Goal: Download file/media

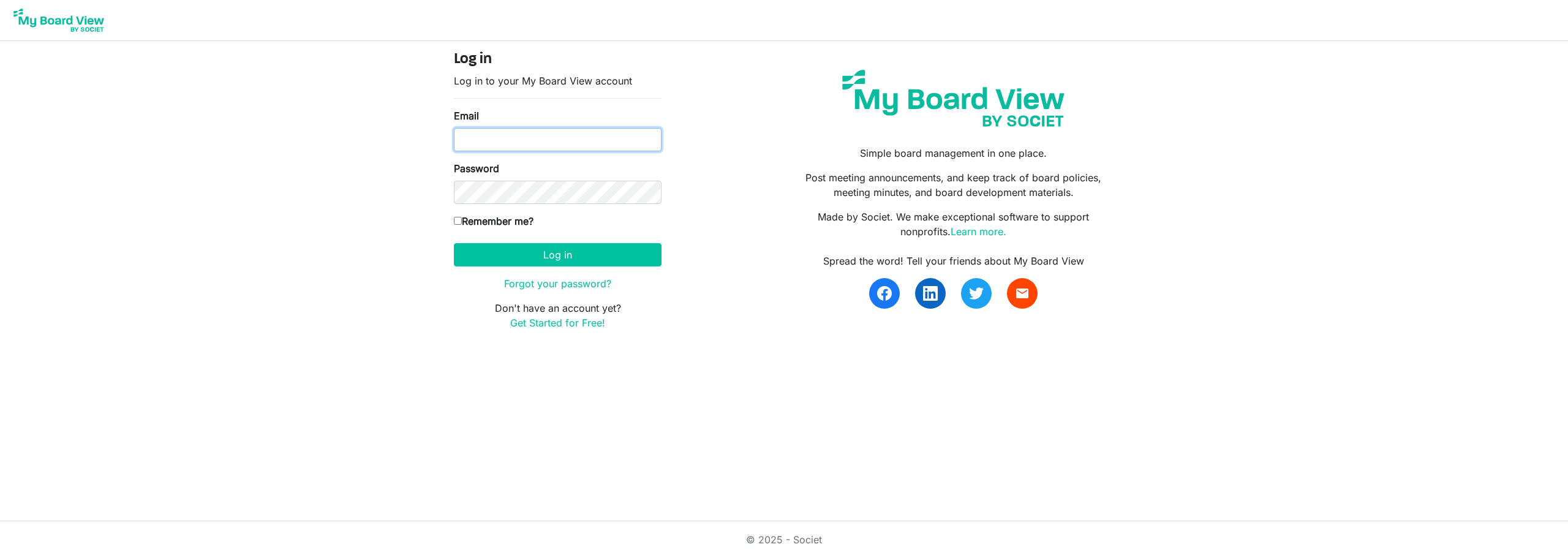
click at [519, 142] on input "Email" at bounding box center [558, 139] width 207 height 23
type input "[PERSON_NAME][EMAIL_ADDRESS][PERSON_NAME][DOMAIN_NAME]"
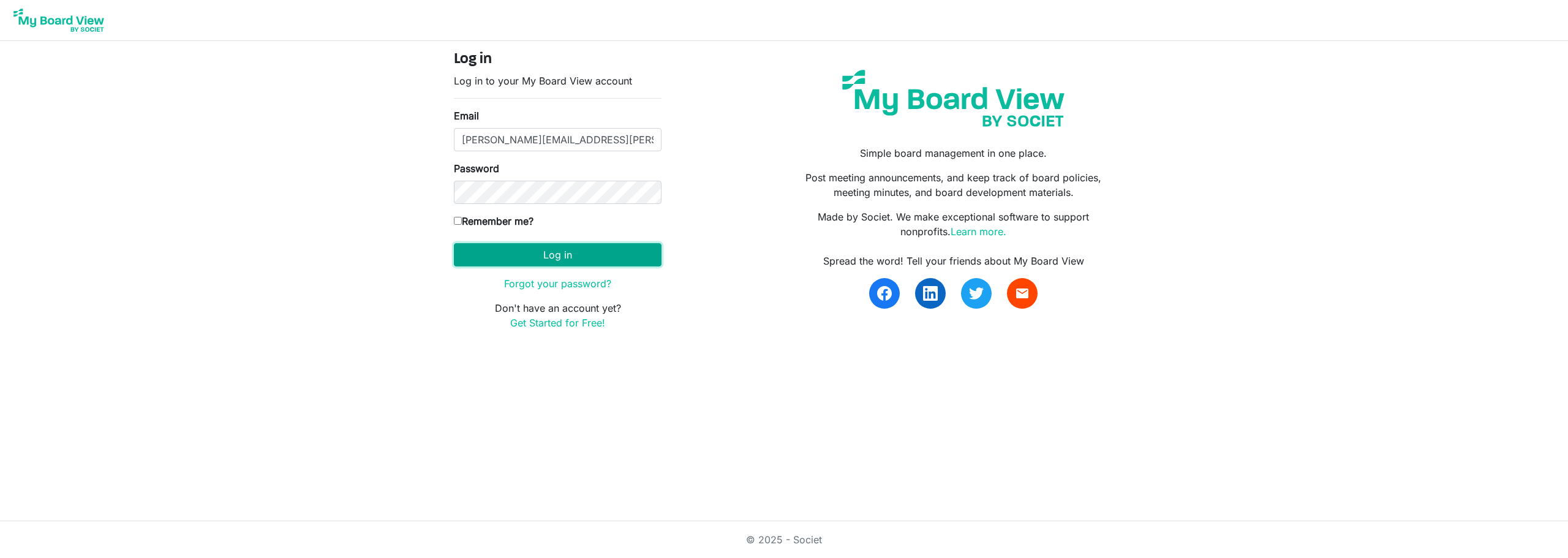
click at [533, 254] on button "Log in" at bounding box center [558, 254] width 207 height 23
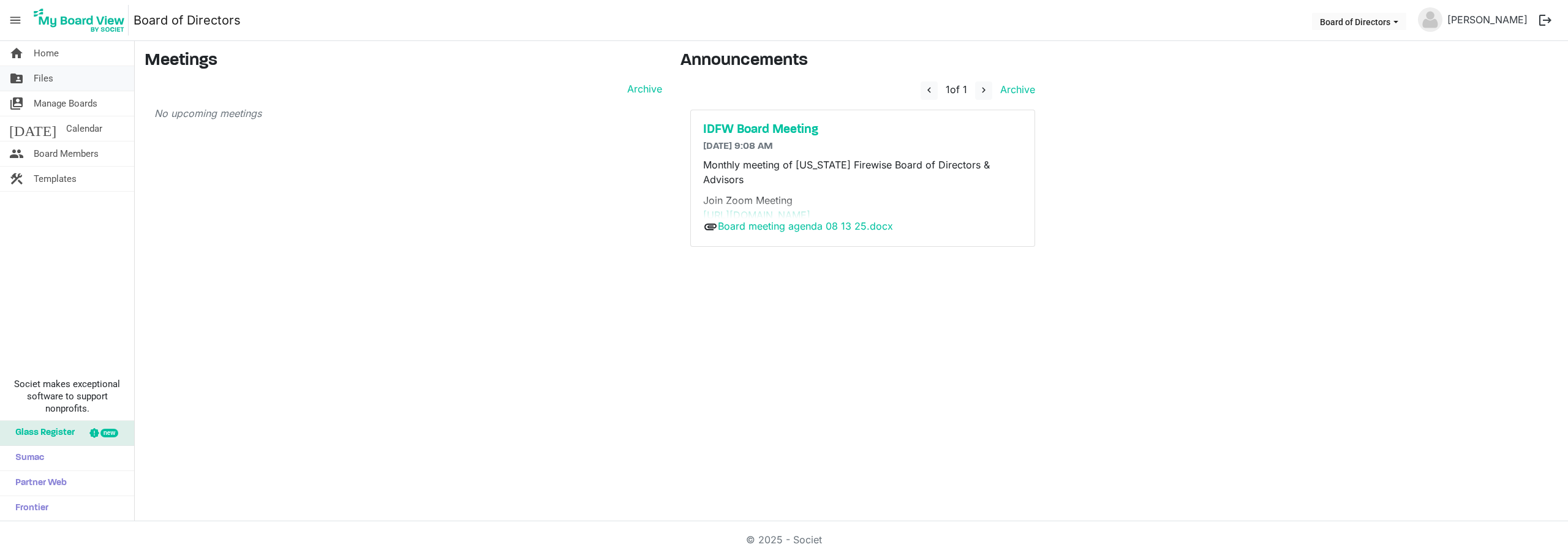
click at [43, 85] on span "Files" at bounding box center [44, 78] width 20 height 25
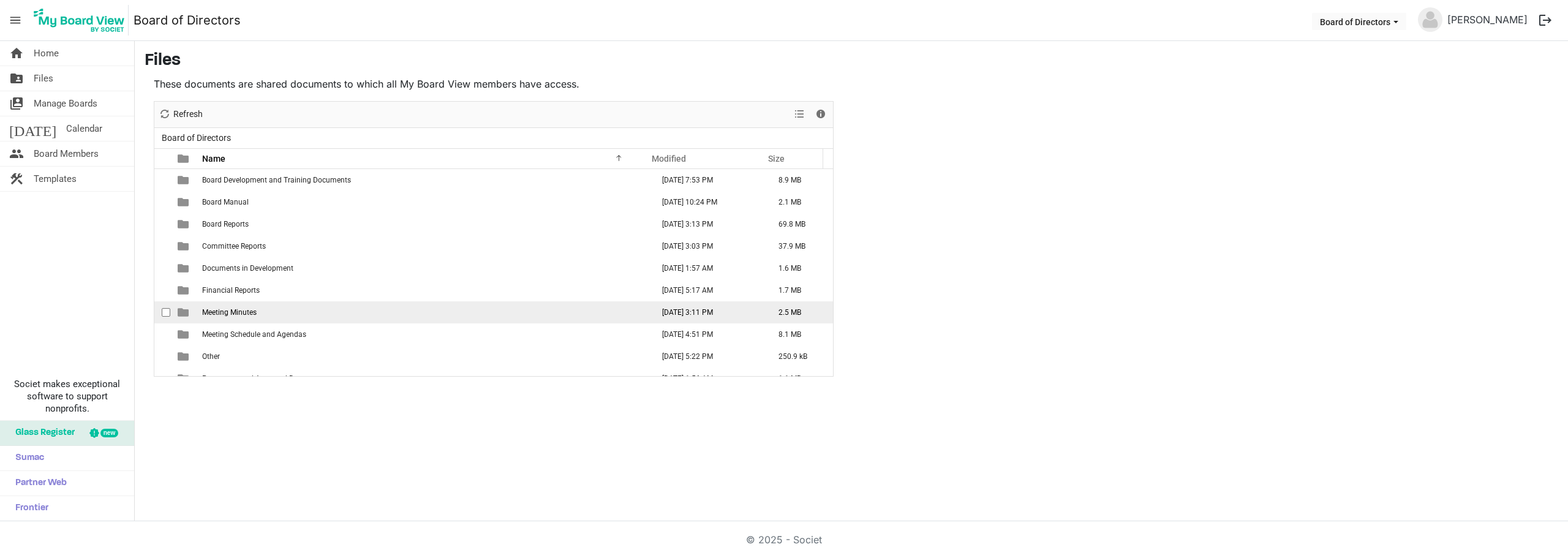
click at [262, 312] on td "Meeting Minutes" at bounding box center [424, 313] width 451 height 22
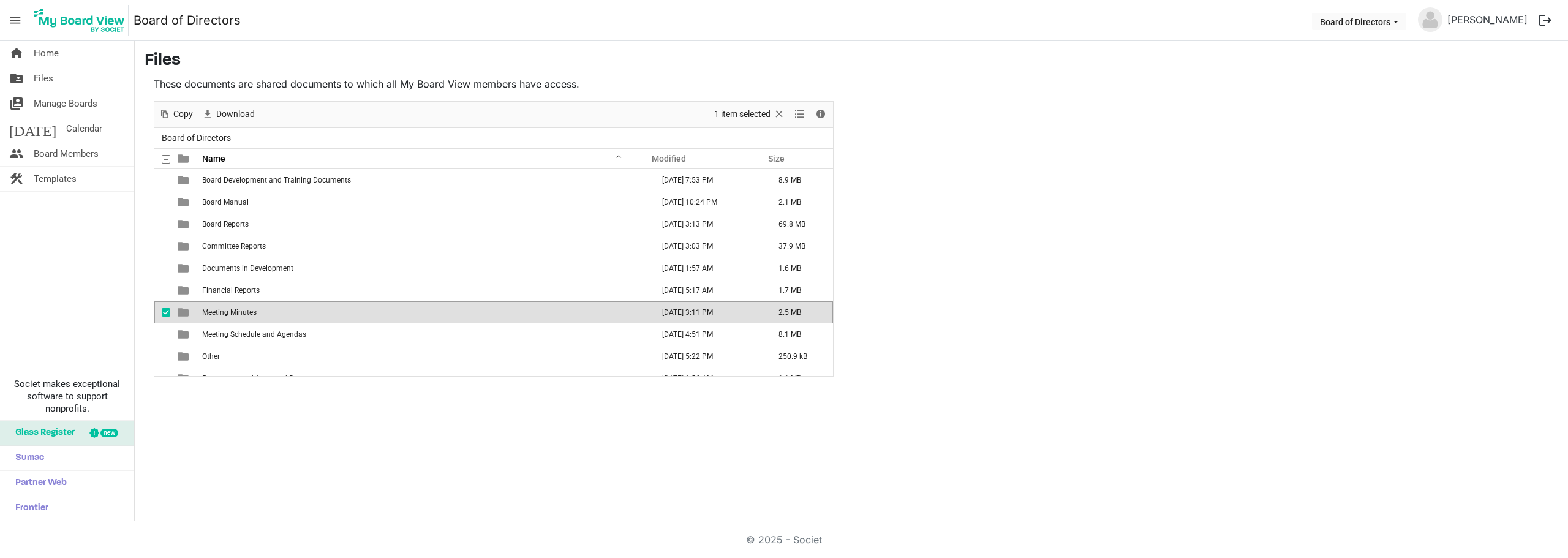
click at [229, 310] on span "Meeting Minutes" at bounding box center [229, 312] width 55 height 9
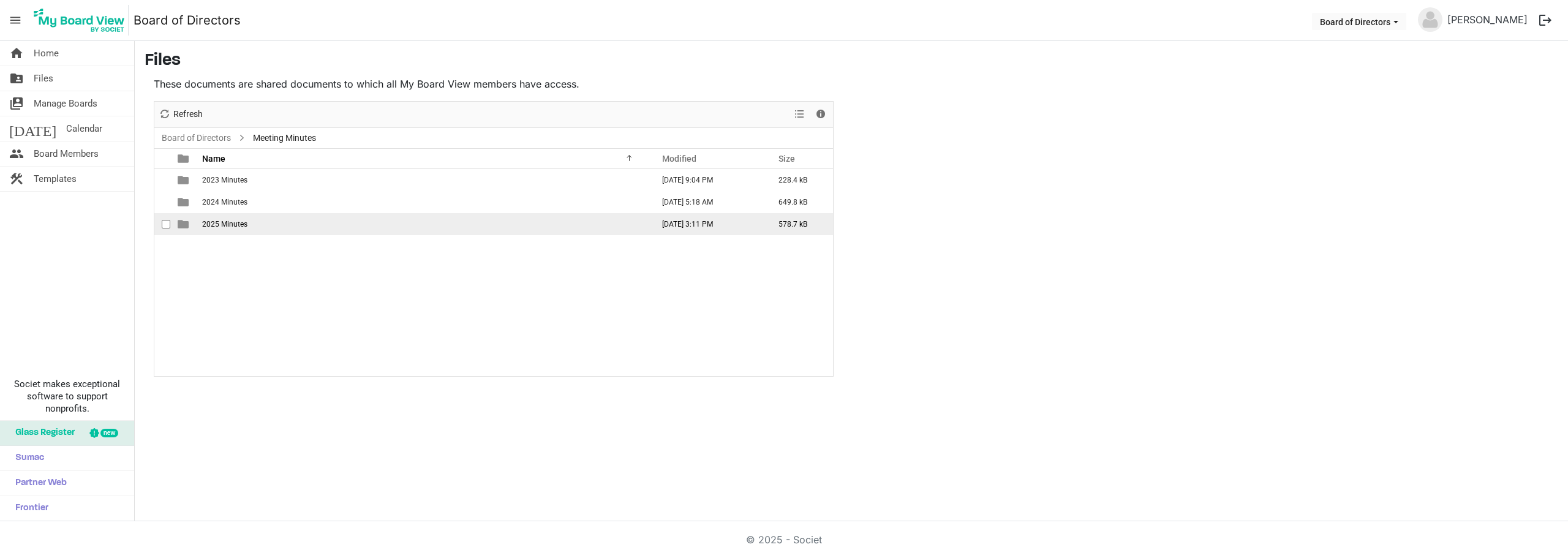
click at [220, 224] on span "2025 Minutes" at bounding box center [224, 224] width 45 height 9
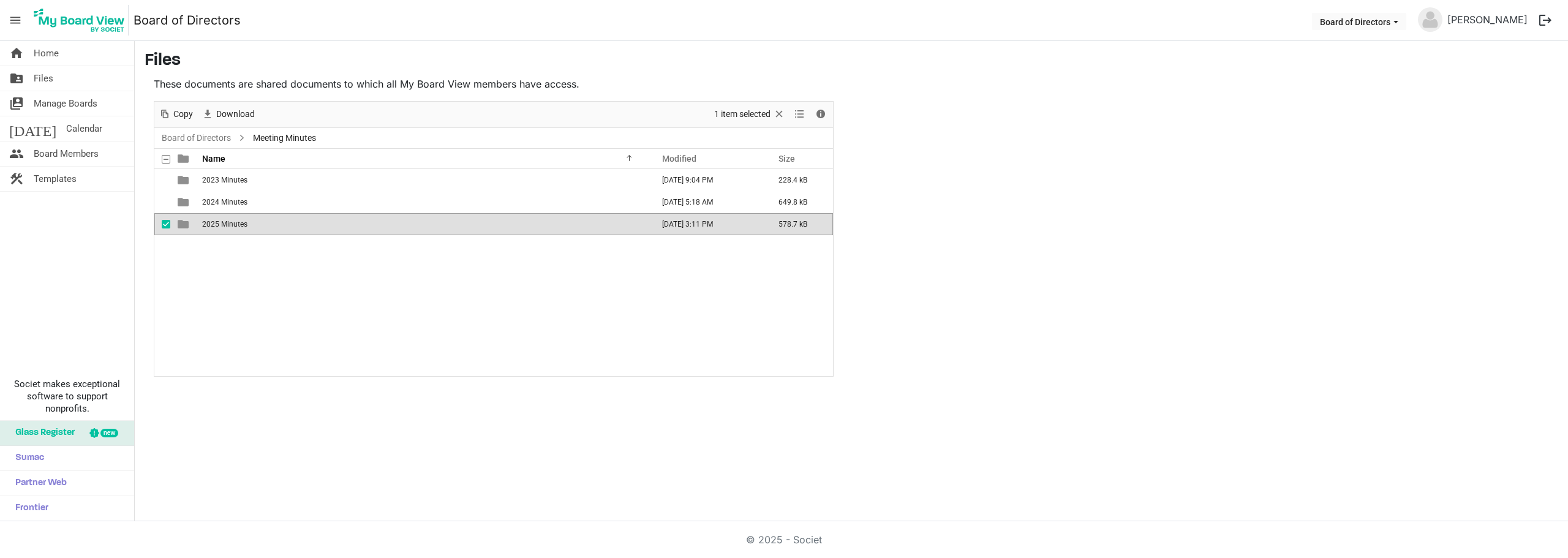
click at [220, 224] on span "2025 Minutes" at bounding box center [224, 224] width 45 height 9
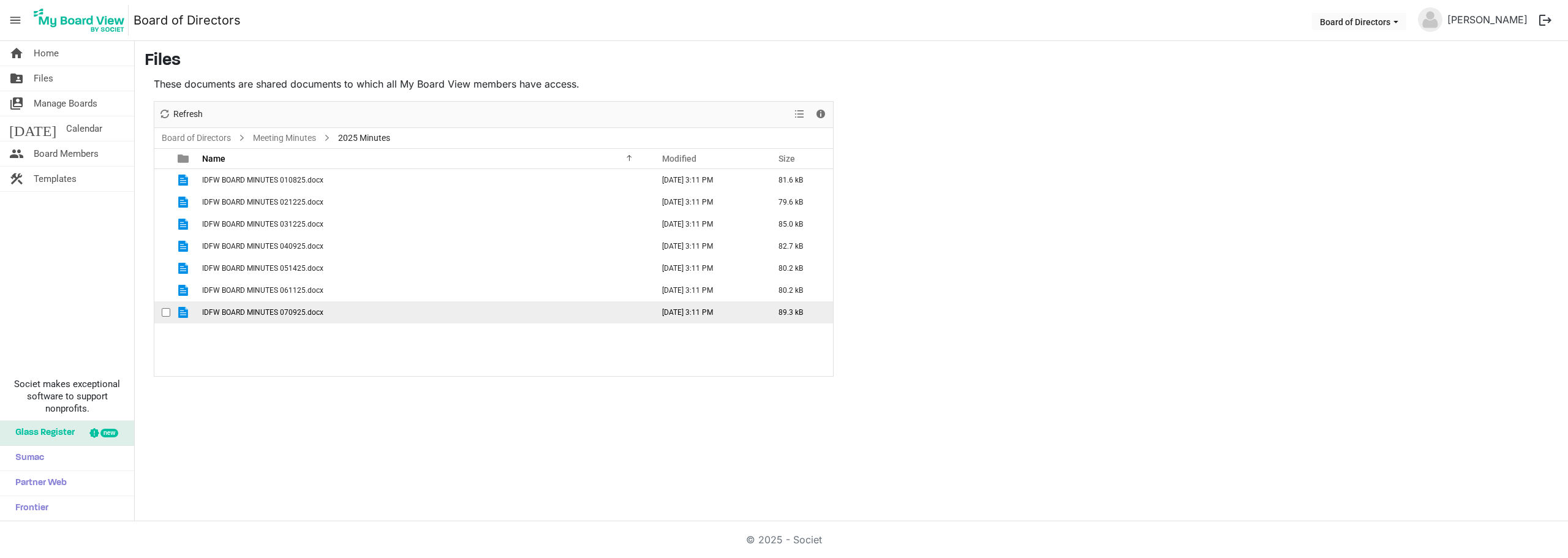
click at [230, 306] on td "IDFW BOARD MINUTES 070925.docx" at bounding box center [424, 313] width 451 height 22
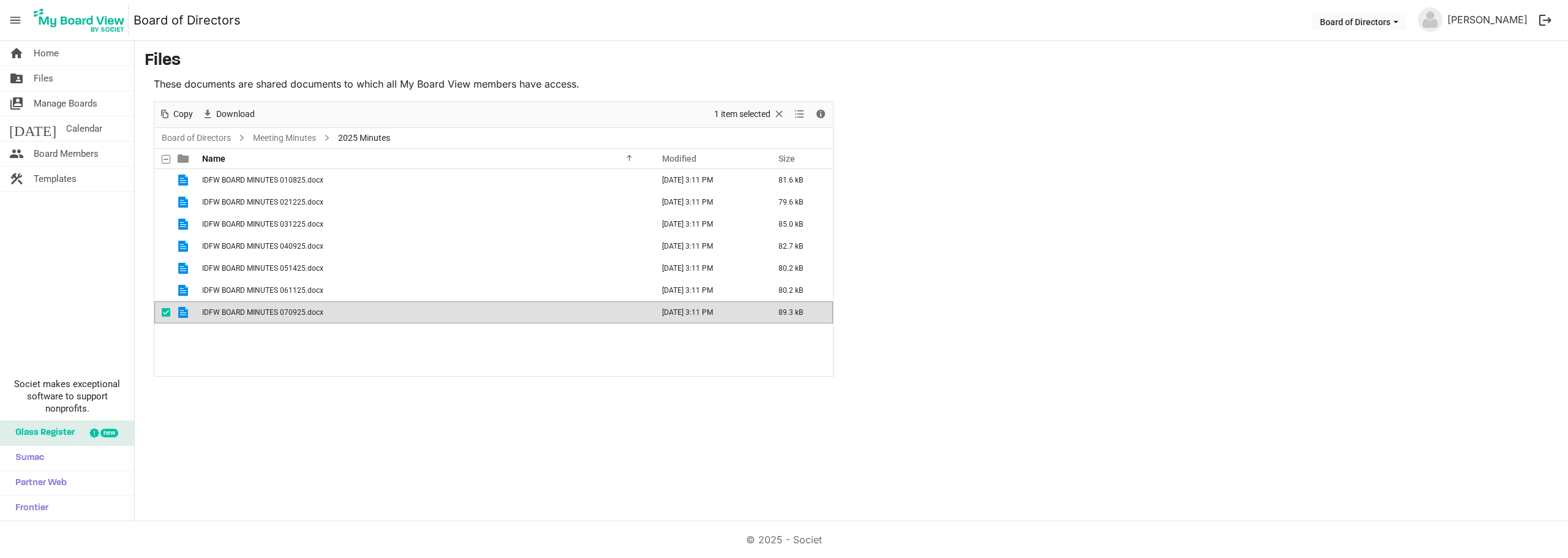
click at [230, 306] on td "IDFW BOARD MINUTES 070925.docx" at bounding box center [424, 313] width 451 height 22
click at [231, 312] on span "IDFW BOARD MINUTES 070925.docx" at bounding box center [262, 312] width 121 height 9
